Goal: Browse casually

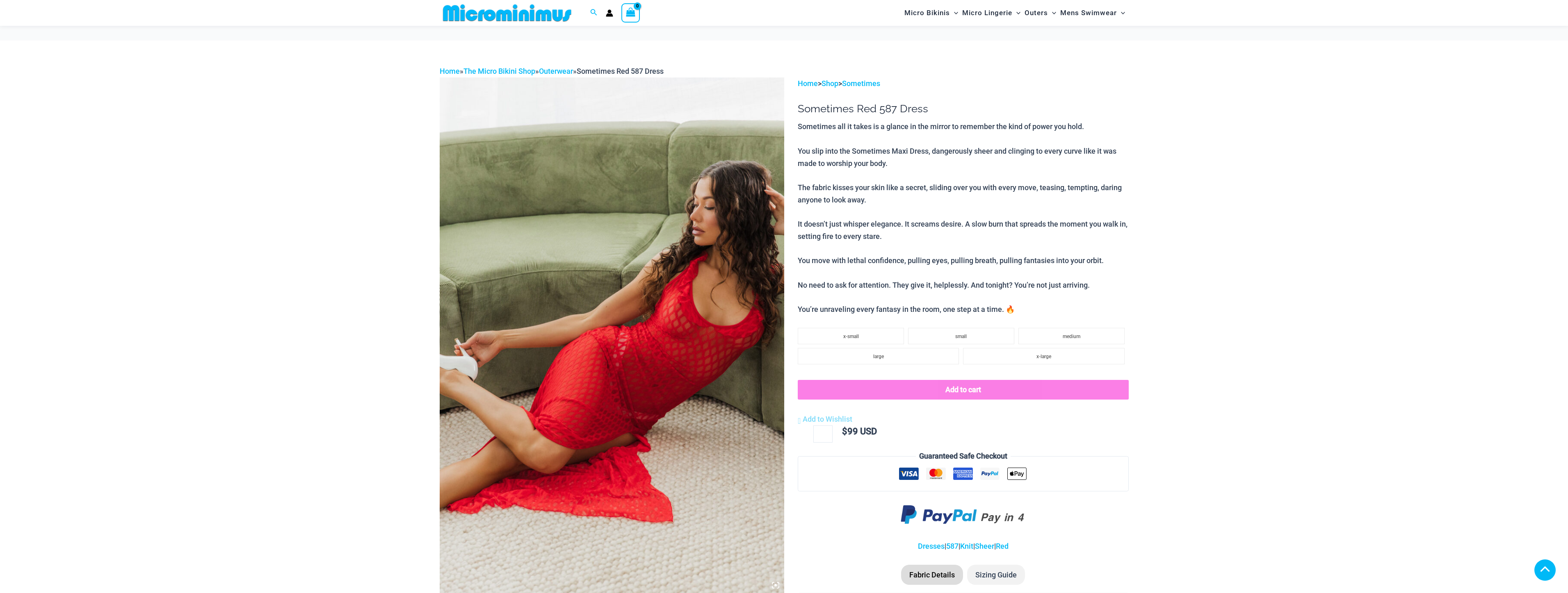
scroll to position [577, 0]
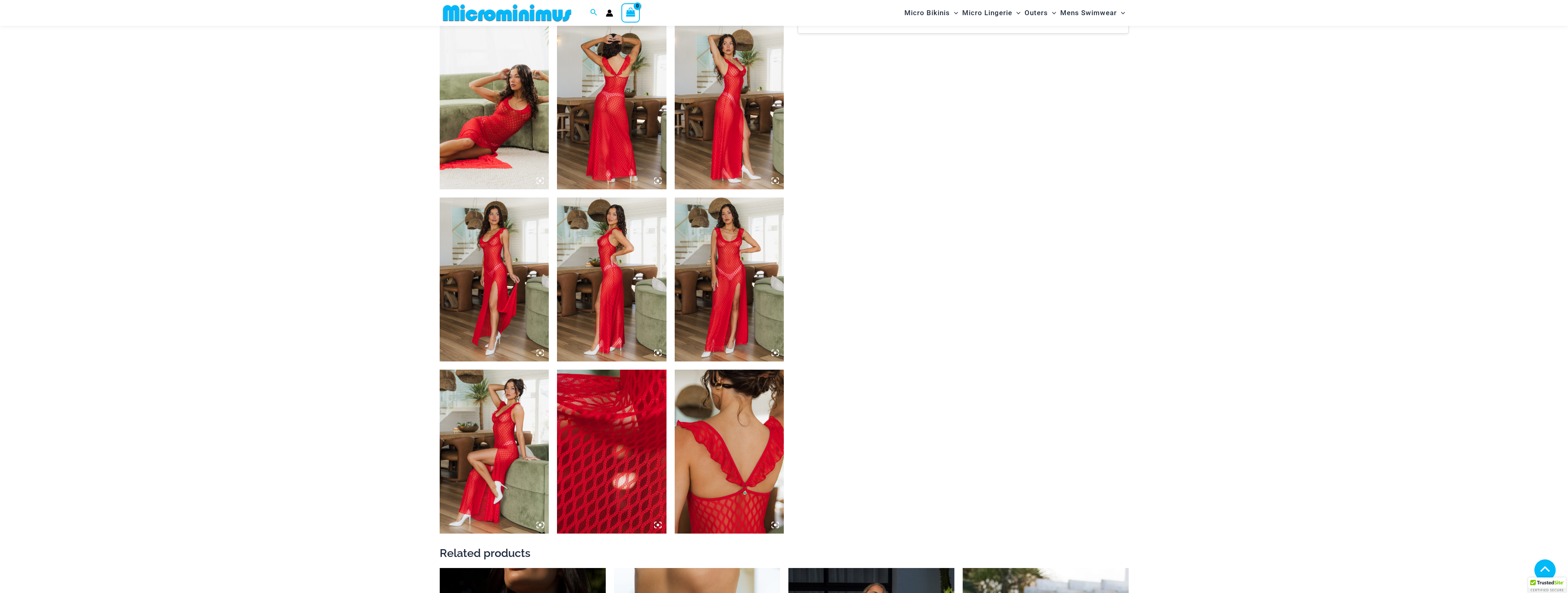
click at [503, 94] on img at bounding box center [494, 108] width 110 height 164
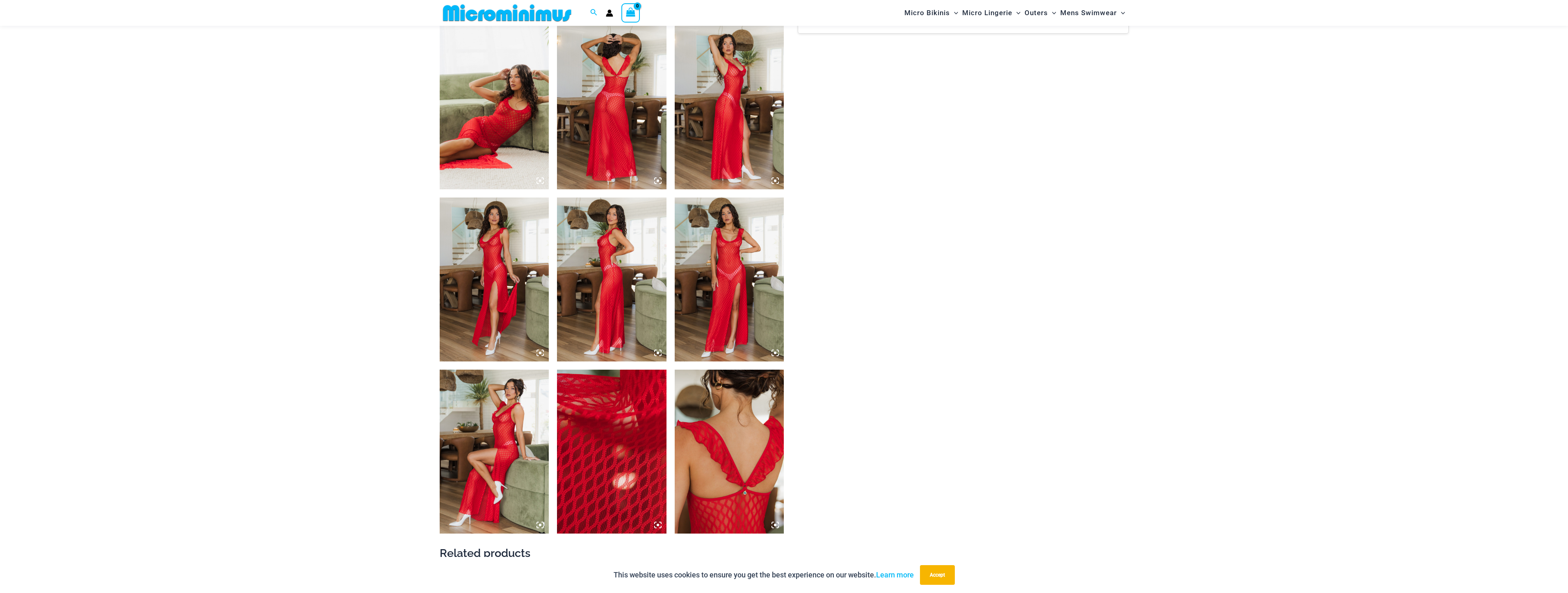
click at [620, 117] on img at bounding box center [612, 108] width 110 height 164
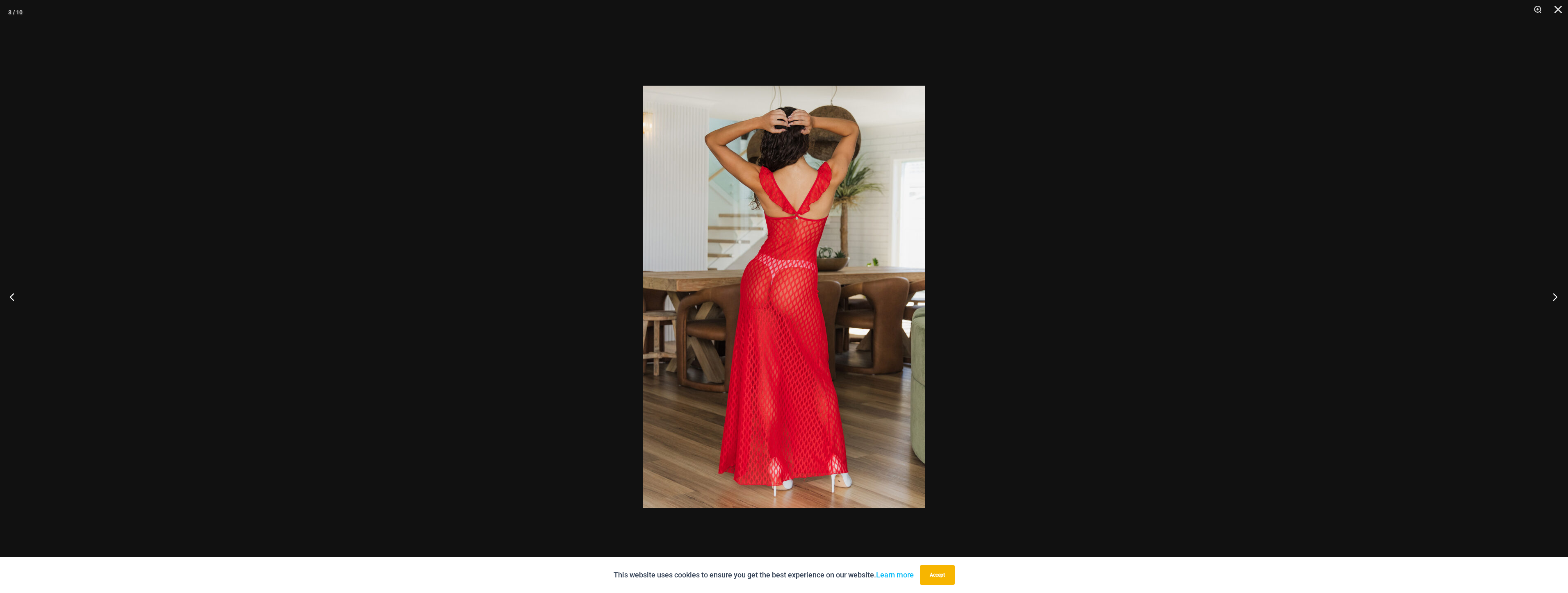
click at [1553, 288] on button "Next" at bounding box center [1552, 296] width 31 height 41
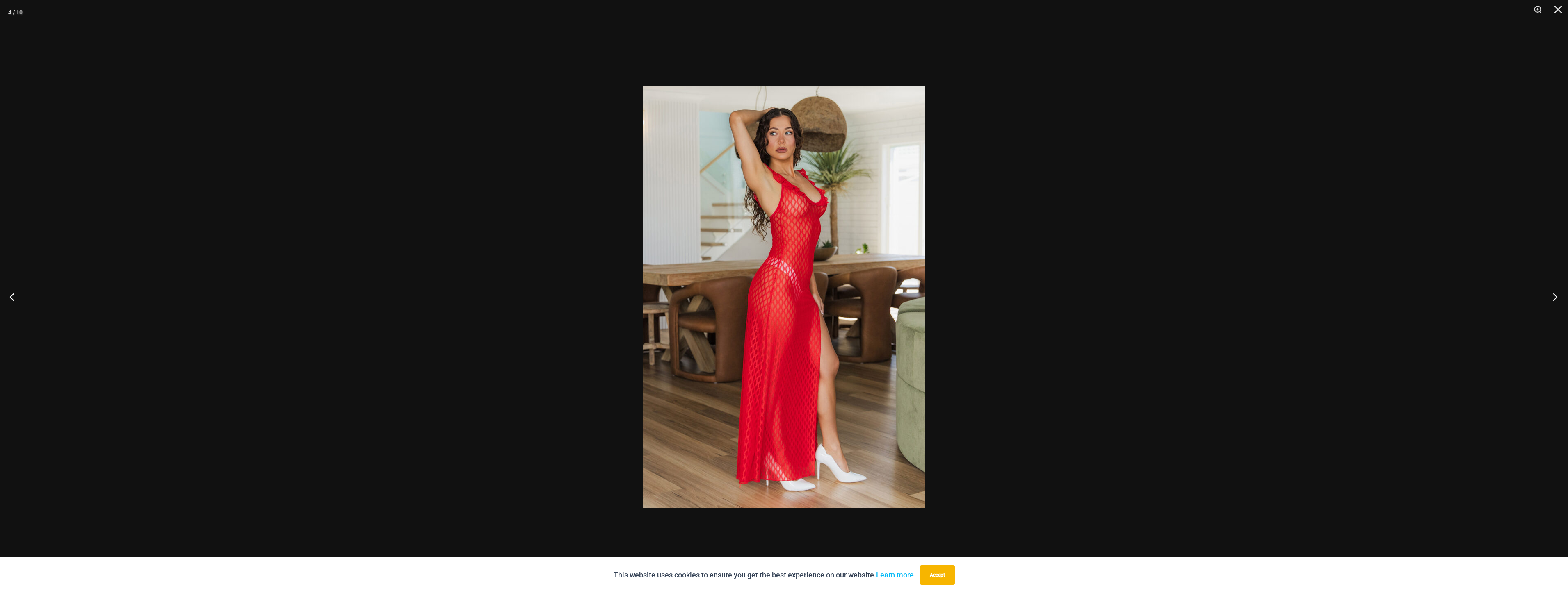
click at [1553, 288] on button "Next" at bounding box center [1552, 296] width 31 height 41
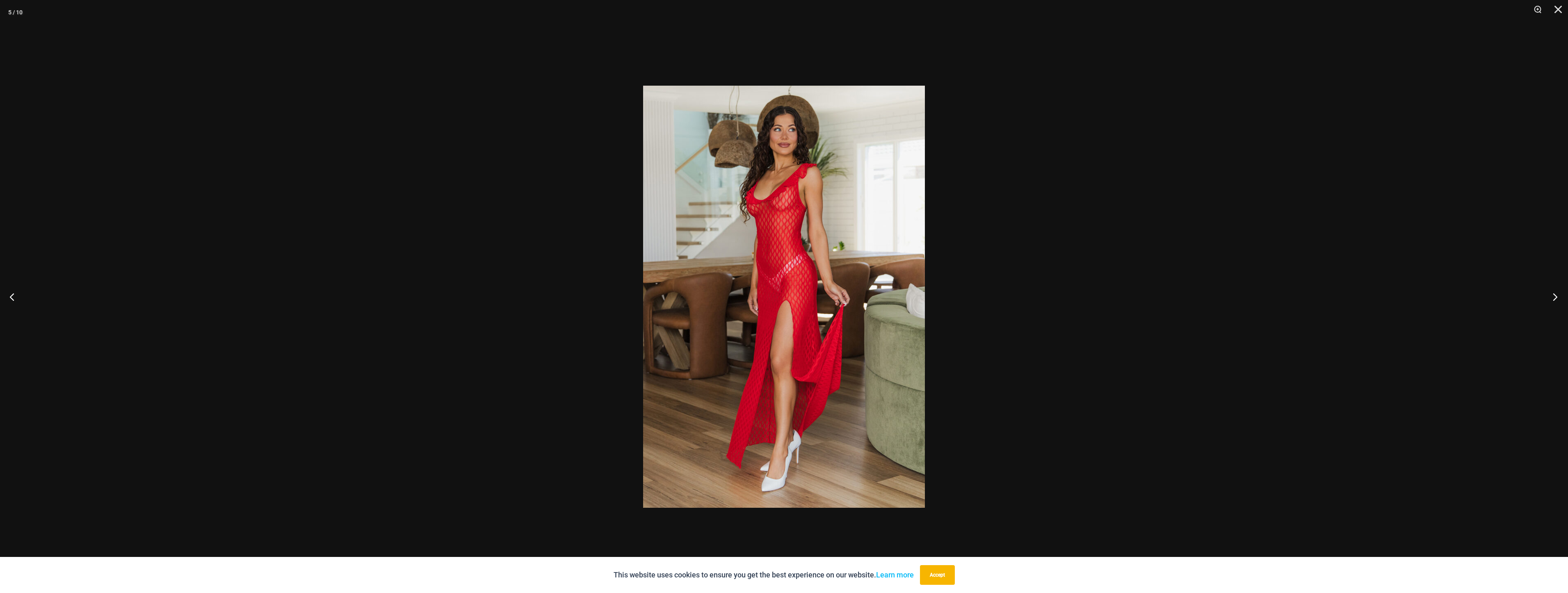
click at [1553, 288] on button "Next" at bounding box center [1552, 296] width 31 height 41
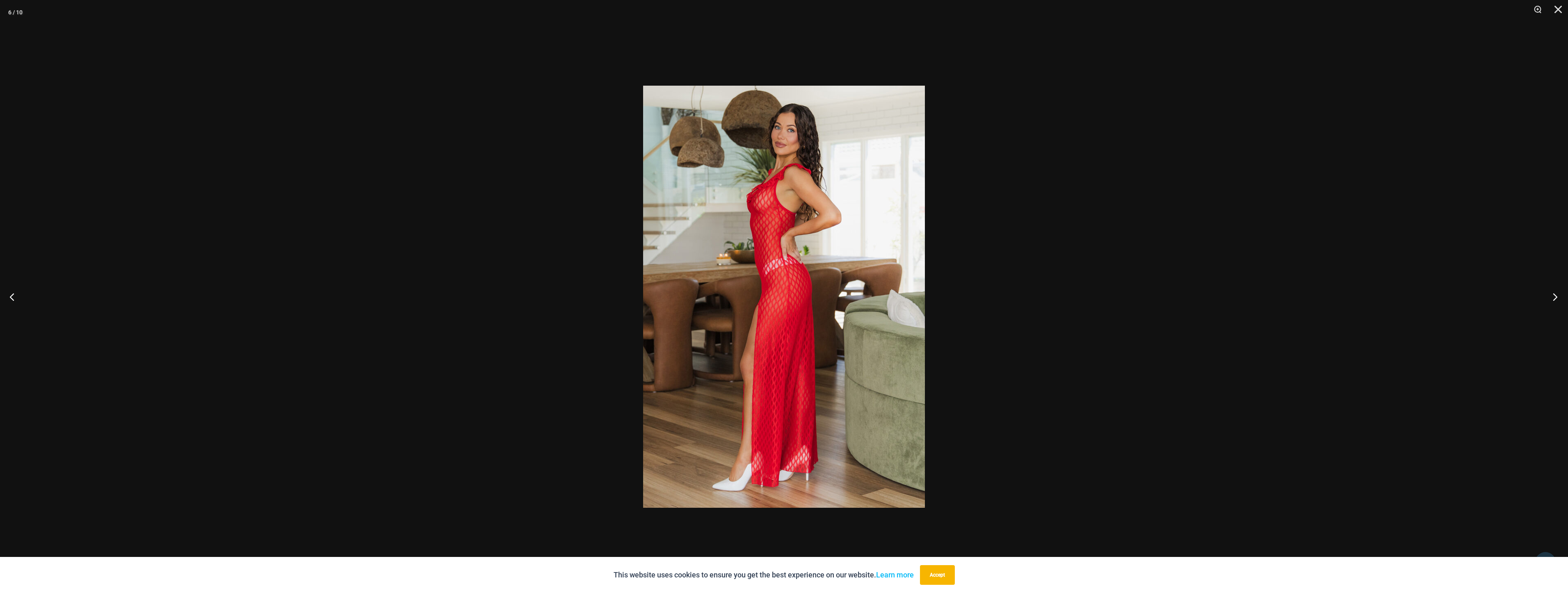
click at [1553, 288] on button "Next" at bounding box center [1552, 296] width 31 height 41
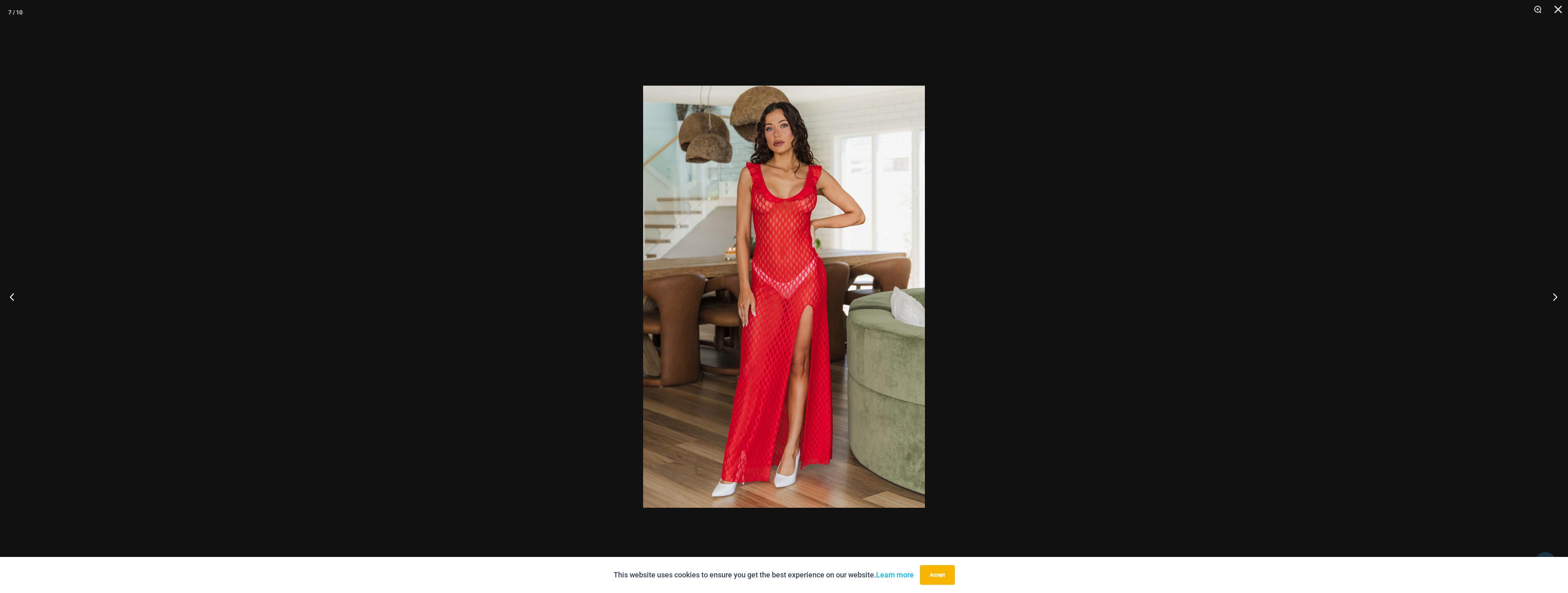
click at [1553, 288] on button "Next" at bounding box center [1552, 296] width 31 height 41
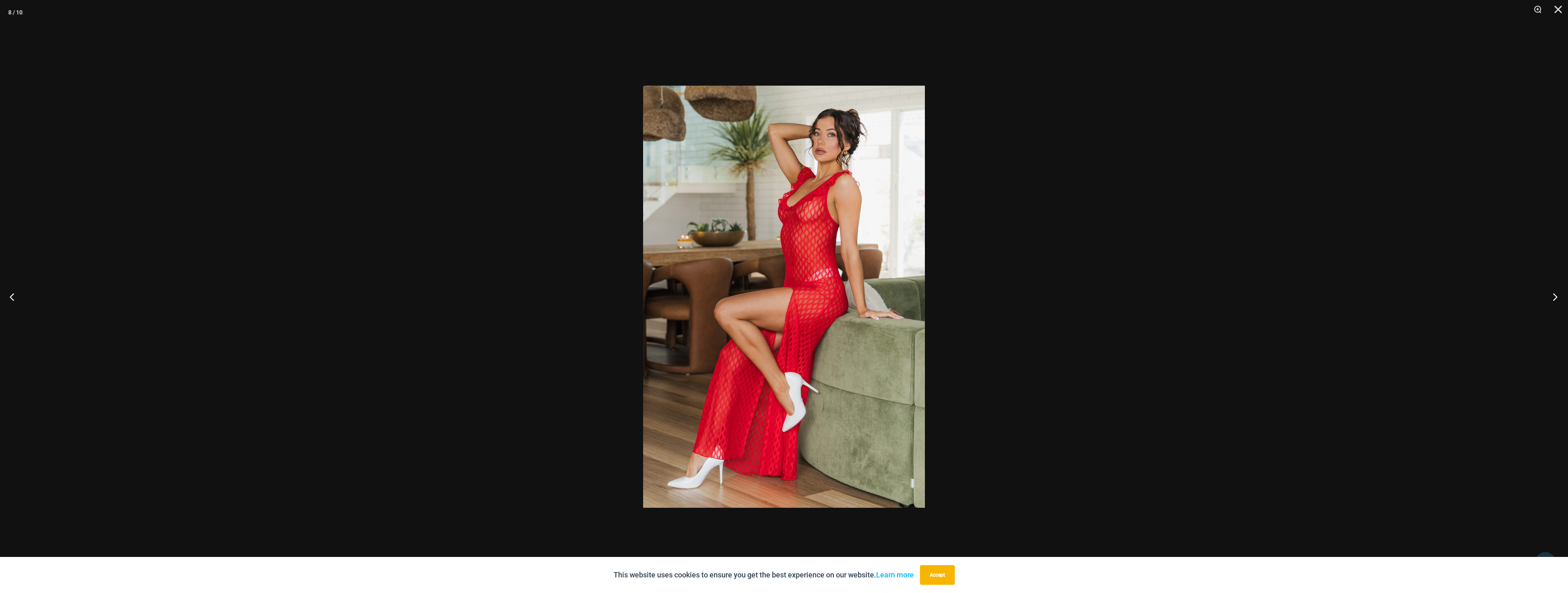
click at [1553, 288] on button "Next" at bounding box center [1552, 296] width 31 height 41
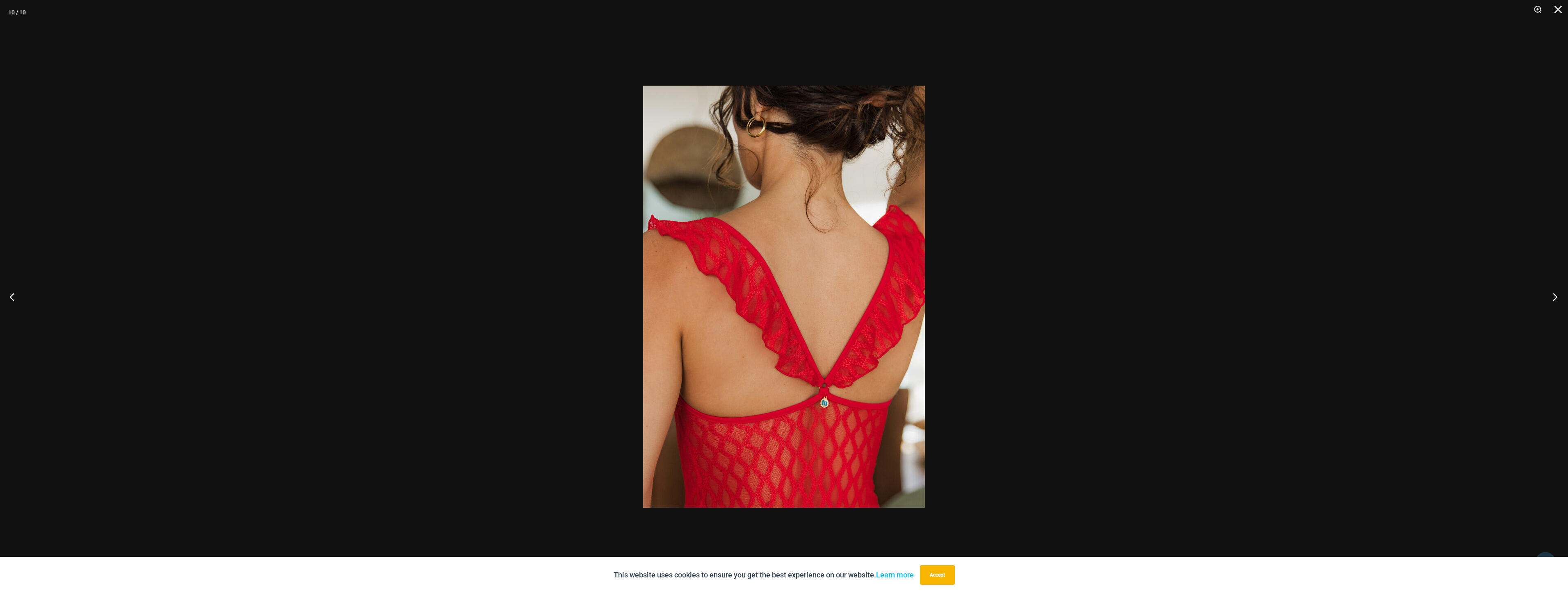
click at [1553, 288] on button "Next" at bounding box center [1552, 296] width 31 height 41
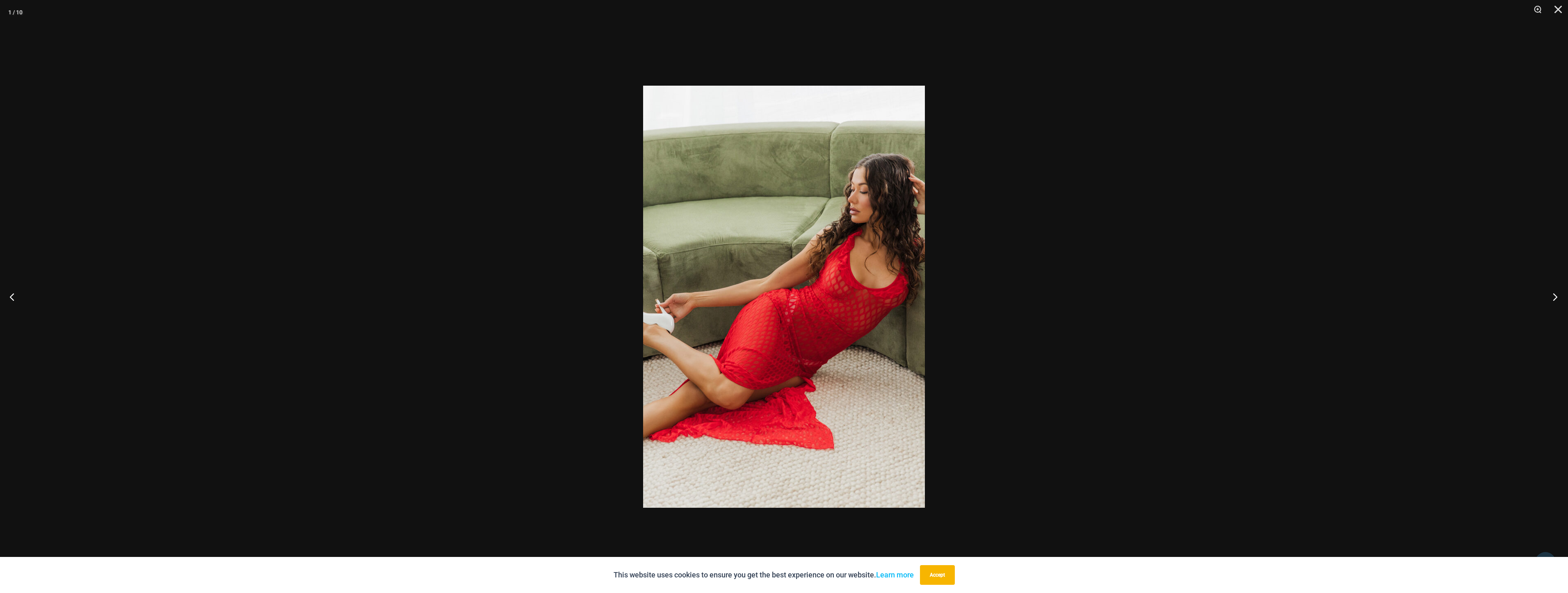
click at [1553, 288] on button "Next" at bounding box center [1552, 296] width 31 height 41
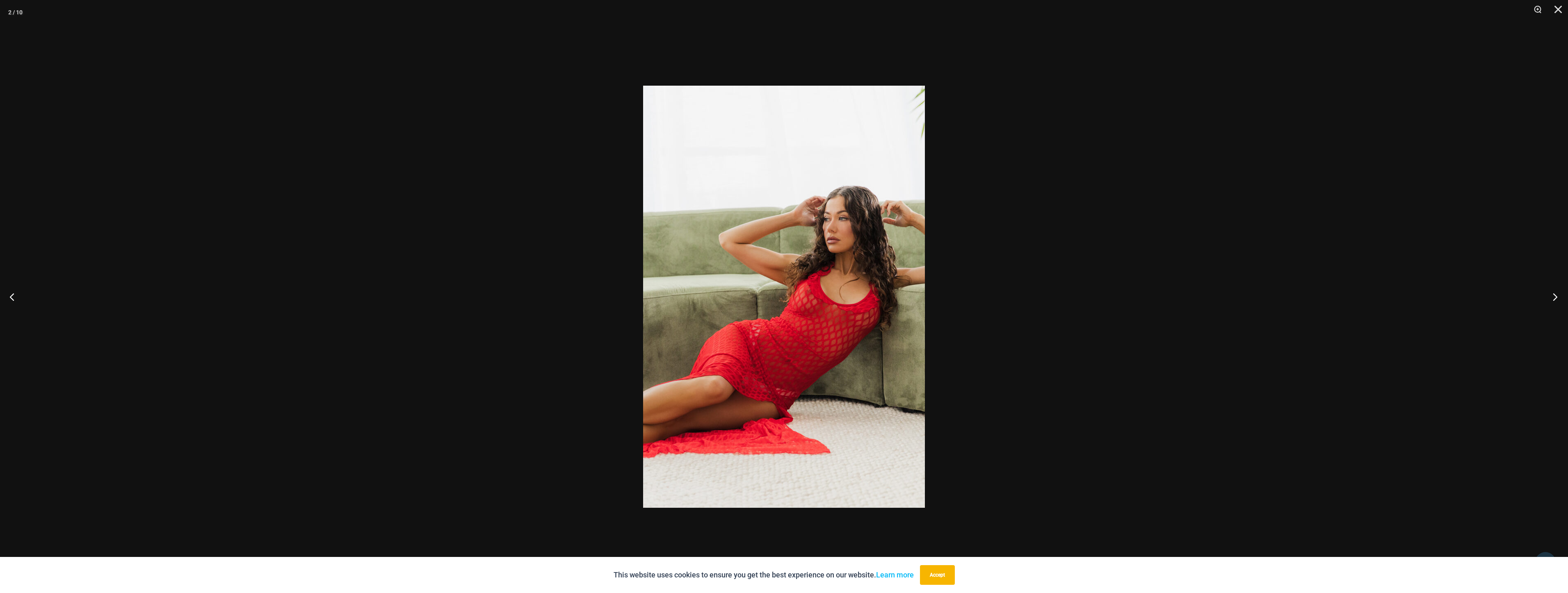
click at [1553, 288] on button "Next" at bounding box center [1552, 296] width 31 height 41
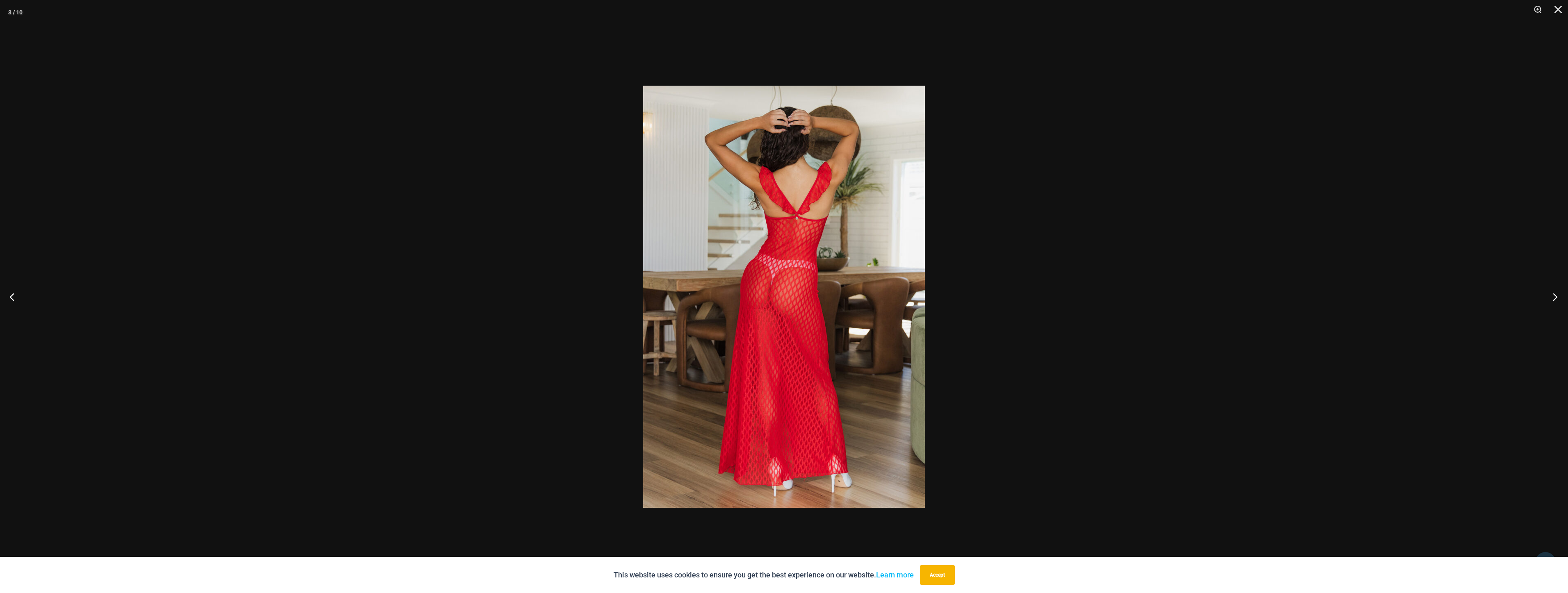
click at [1553, 288] on button "Next" at bounding box center [1552, 296] width 31 height 41
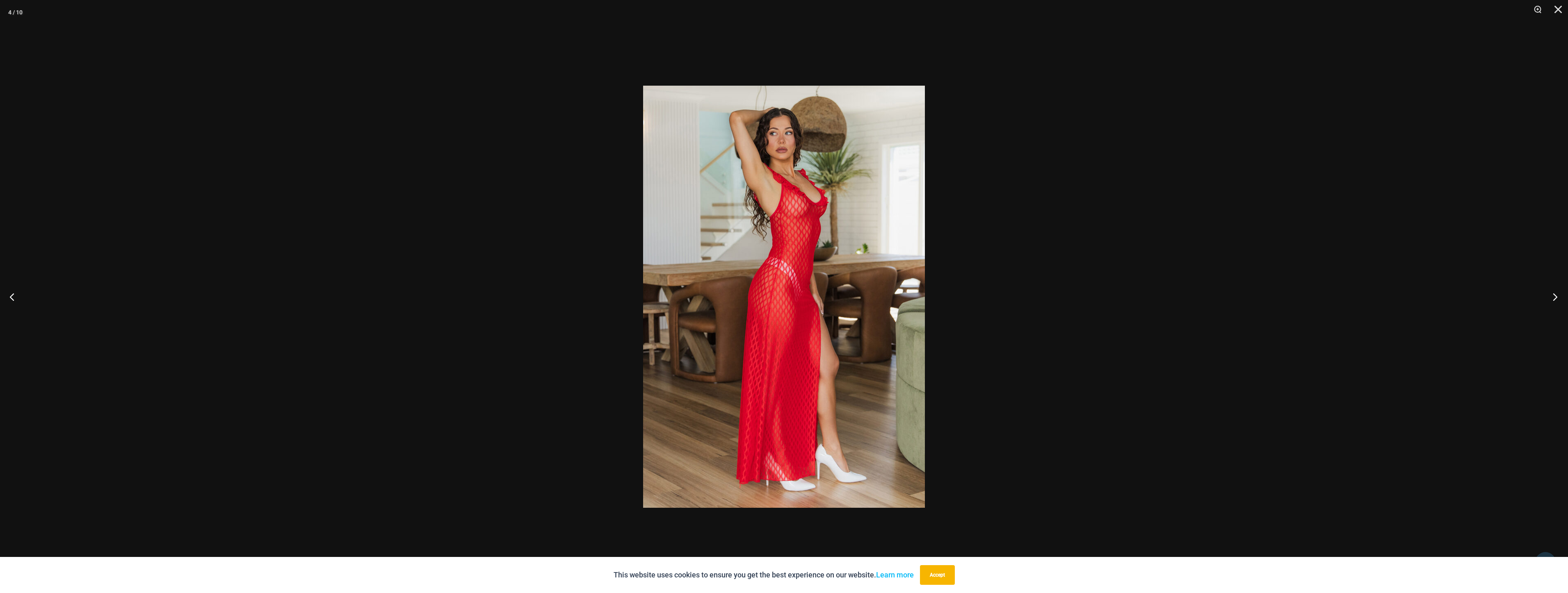
click at [1553, 288] on button "Next" at bounding box center [1552, 296] width 31 height 41
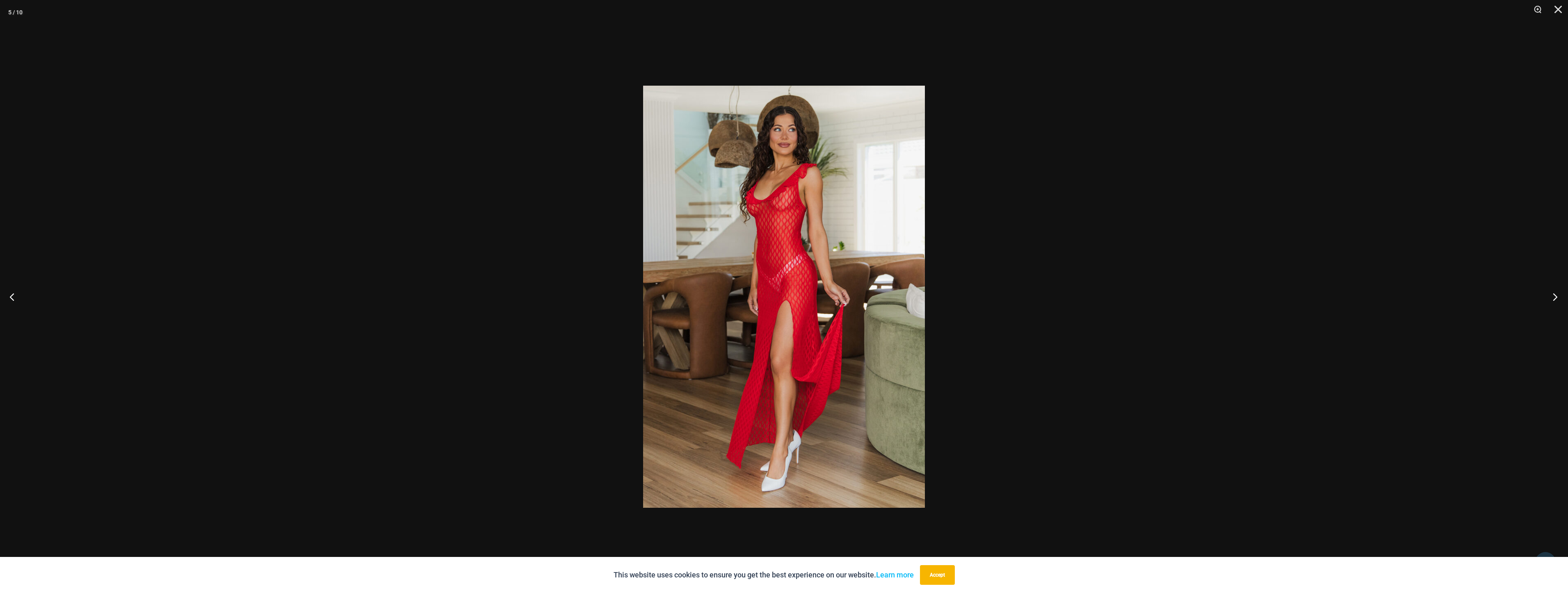
click at [1553, 288] on button "Next" at bounding box center [1552, 296] width 31 height 41
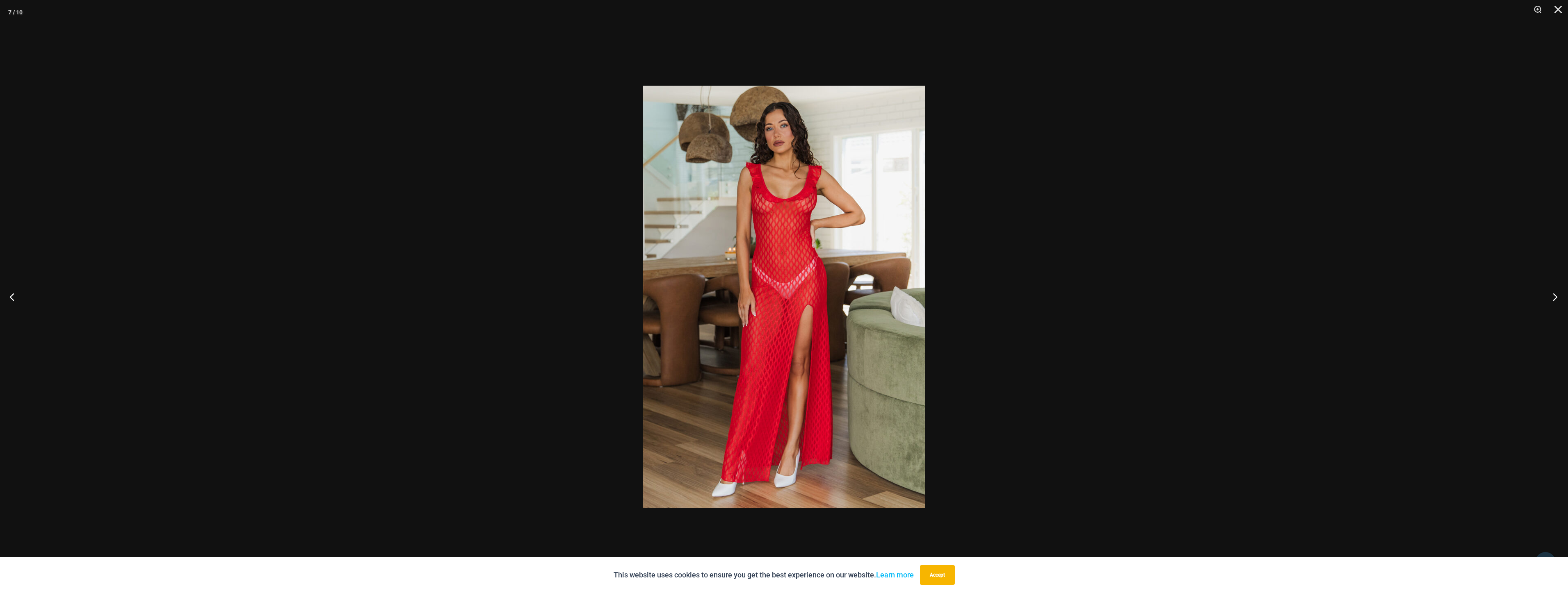
click at [1553, 288] on button "Next" at bounding box center [1552, 296] width 31 height 41
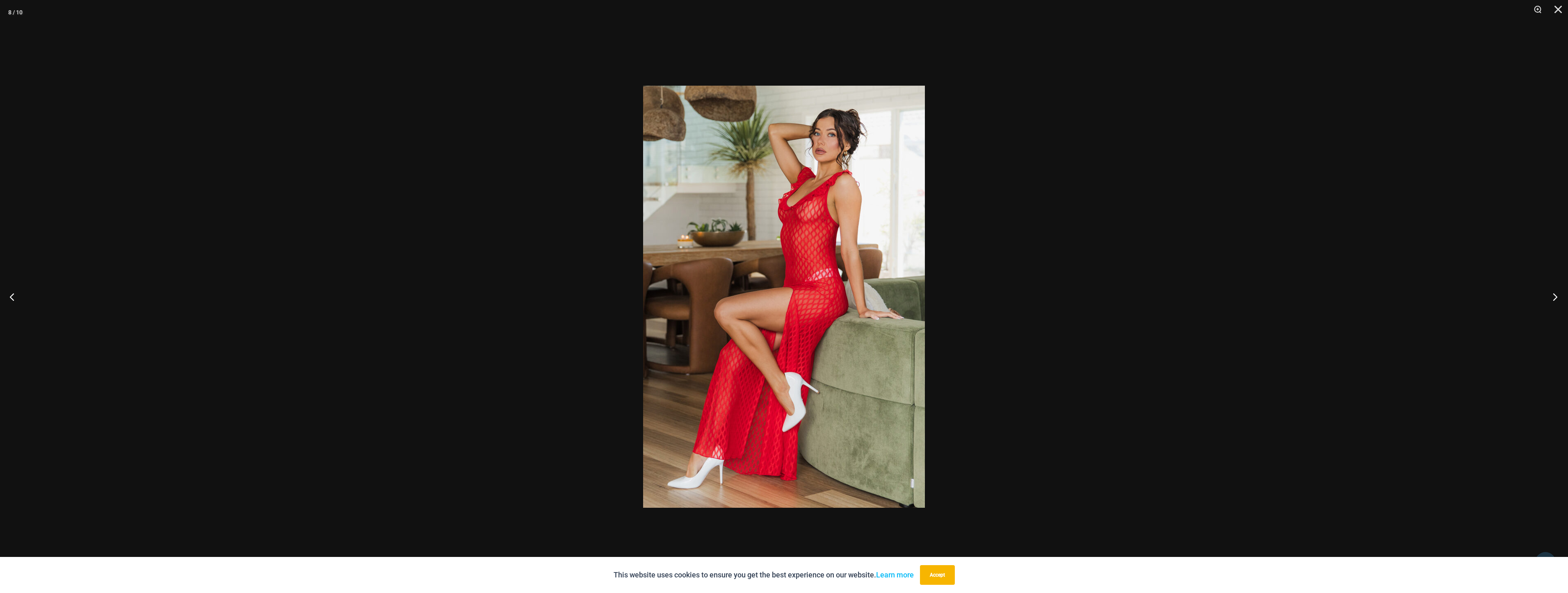
click at [1553, 288] on button "Next" at bounding box center [1552, 296] width 31 height 41
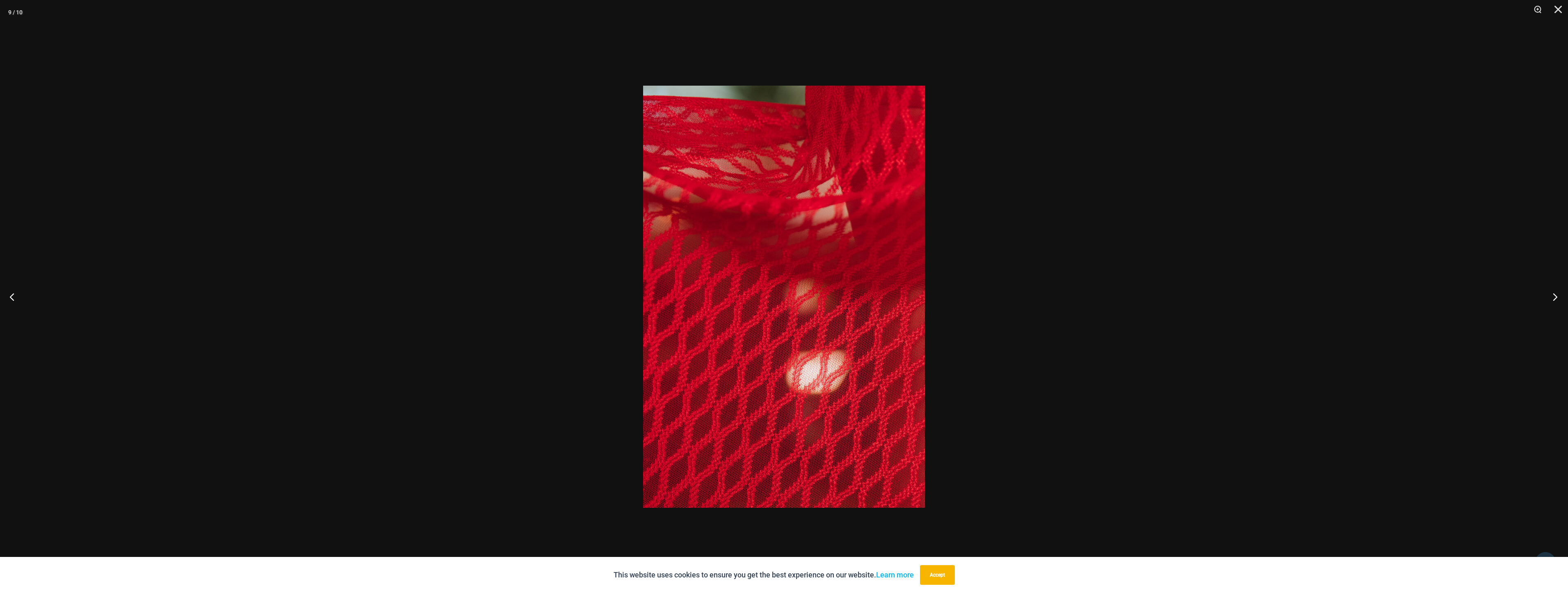
click at [1553, 288] on button "Next" at bounding box center [1552, 296] width 31 height 41
